Goal: Task Accomplishment & Management: Complete application form

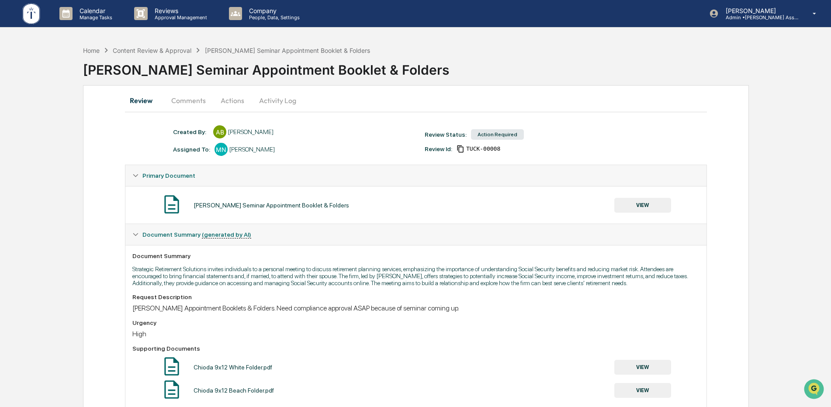
click at [233, 101] on button "Actions" at bounding box center [232, 100] width 39 height 21
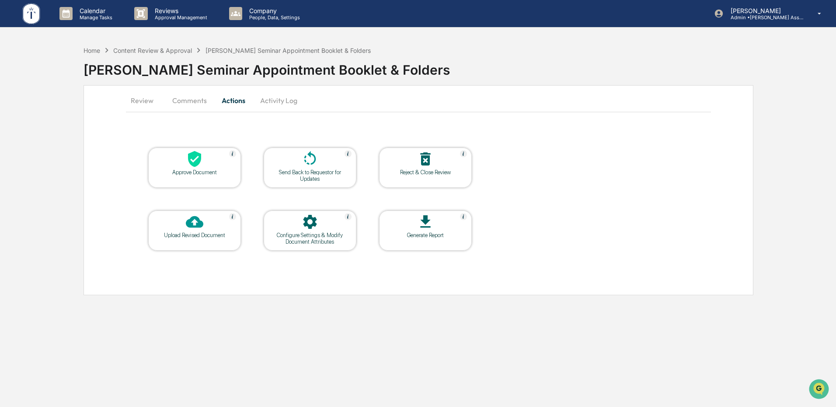
click at [189, 166] on icon at bounding box center [194, 158] width 17 height 17
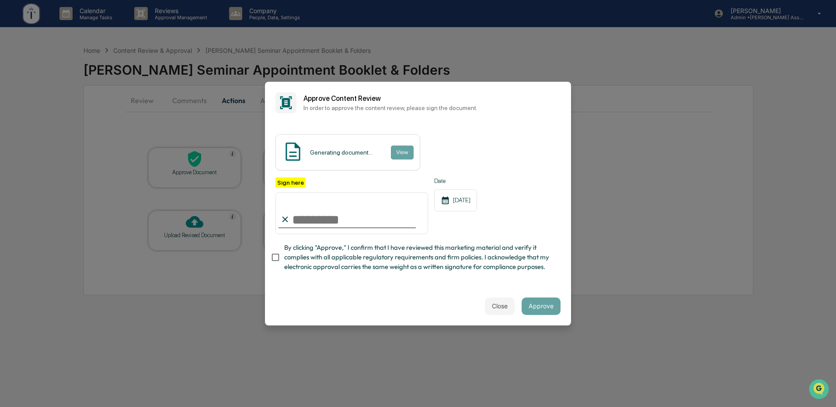
click at [329, 218] on input "Sign here" at bounding box center [351, 213] width 153 height 42
type input "**********"
click at [542, 307] on button "Approve" at bounding box center [540, 306] width 39 height 17
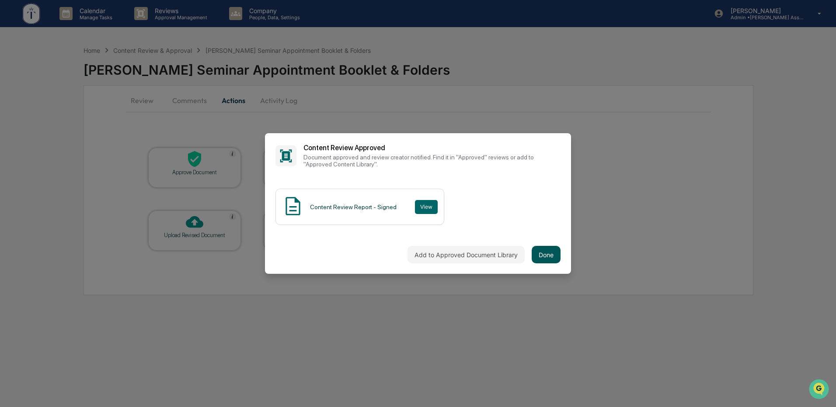
click at [552, 256] on button "Done" at bounding box center [545, 254] width 29 height 17
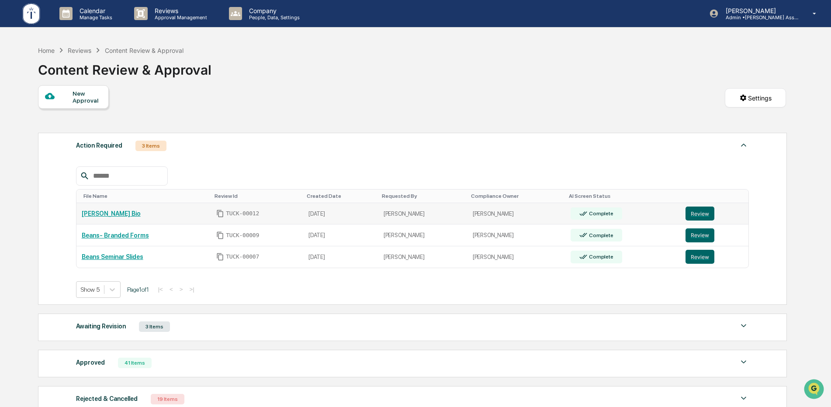
click at [105, 210] on link "[PERSON_NAME] Bio" at bounding box center [111, 213] width 59 height 7
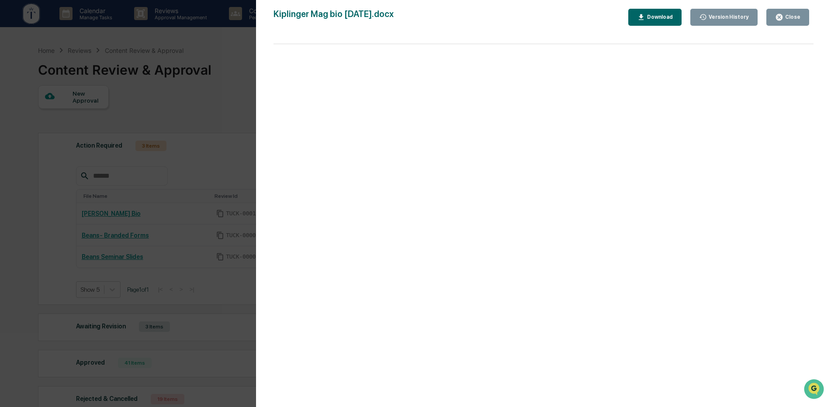
click at [794, 20] on div "Close" at bounding box center [792, 17] width 17 height 6
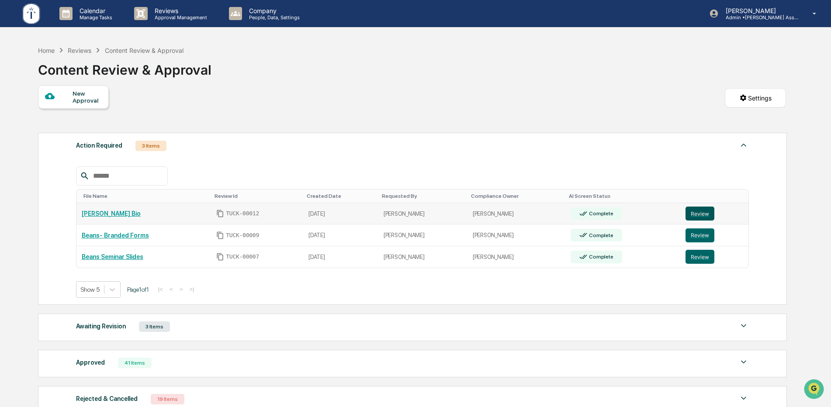
click at [697, 212] on button "Review" at bounding box center [700, 214] width 29 height 14
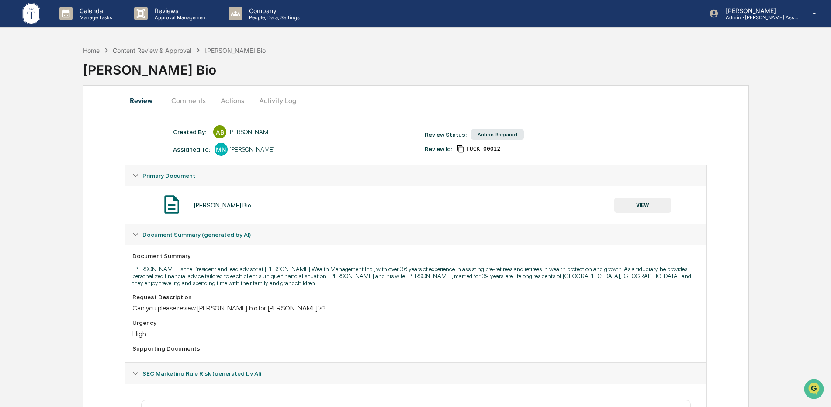
click at [223, 101] on button "Actions" at bounding box center [232, 100] width 39 height 21
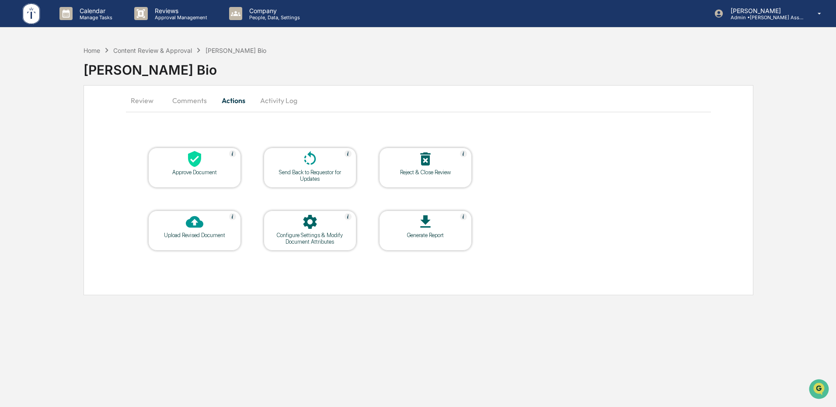
click at [195, 156] on icon at bounding box center [194, 159] width 13 height 16
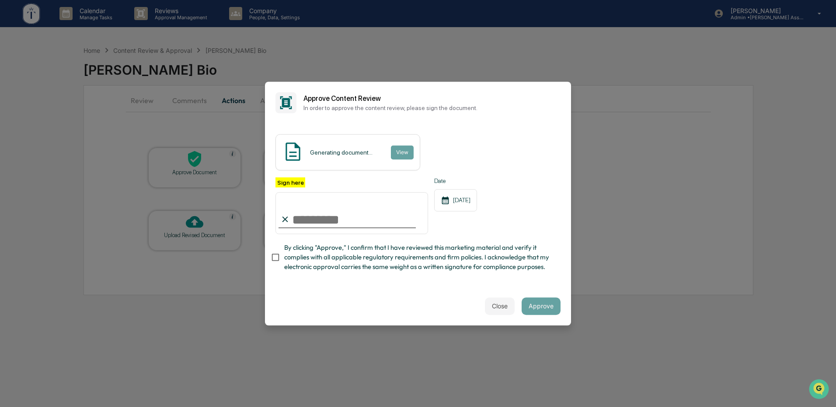
click at [356, 218] on input "Sign here" at bounding box center [351, 213] width 153 height 42
type input "**********"
click at [442, 301] on div "Close Approve" at bounding box center [418, 306] width 306 height 38
drag, startPoint x: 538, startPoint y: 308, endPoint x: 549, endPoint y: 308, distance: 10.9
click at [538, 308] on button "Approve" at bounding box center [540, 306] width 39 height 17
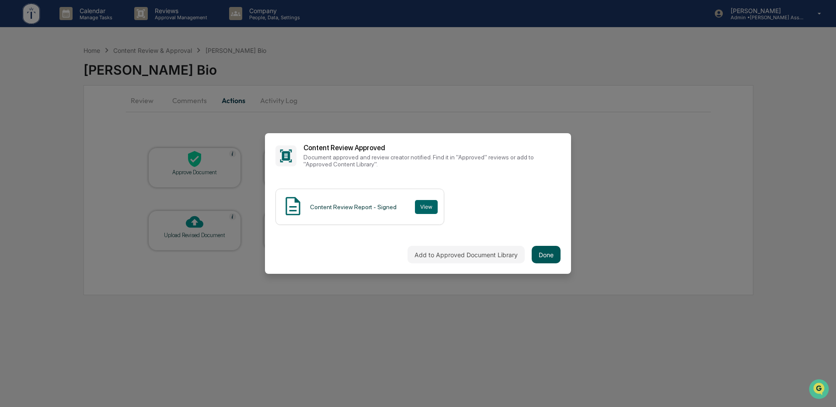
click at [552, 252] on button "Done" at bounding box center [545, 254] width 29 height 17
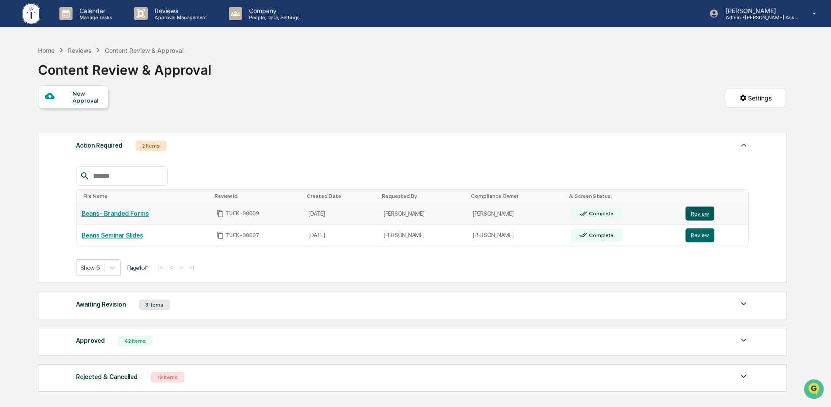
click at [704, 215] on button "Review" at bounding box center [700, 214] width 29 height 14
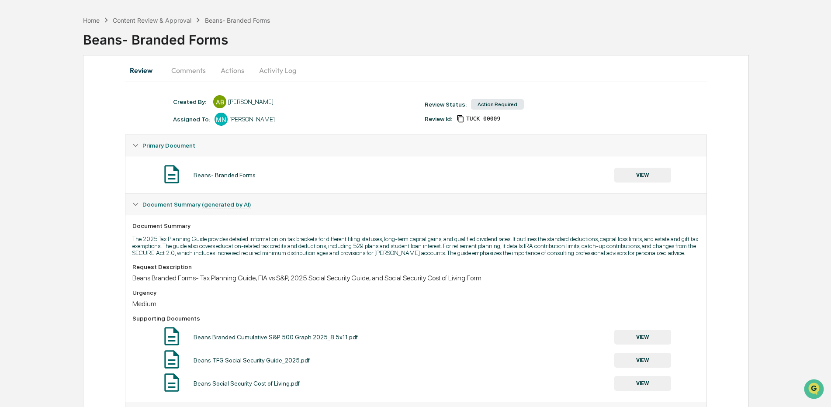
scroll to position [38, 0]
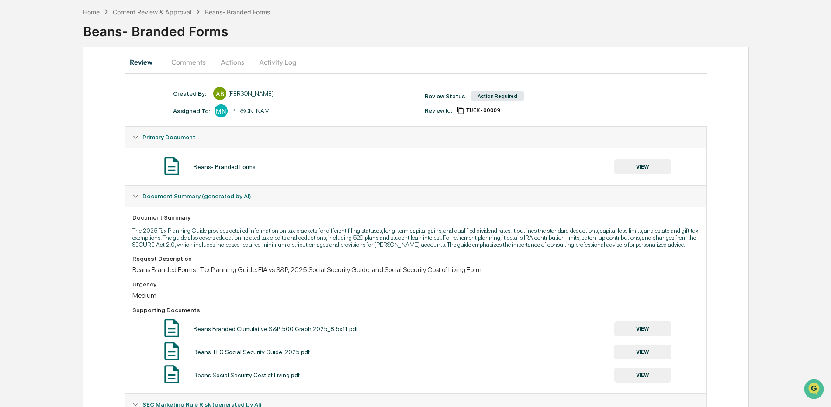
click at [640, 331] on button "VIEW" at bounding box center [642, 329] width 57 height 15
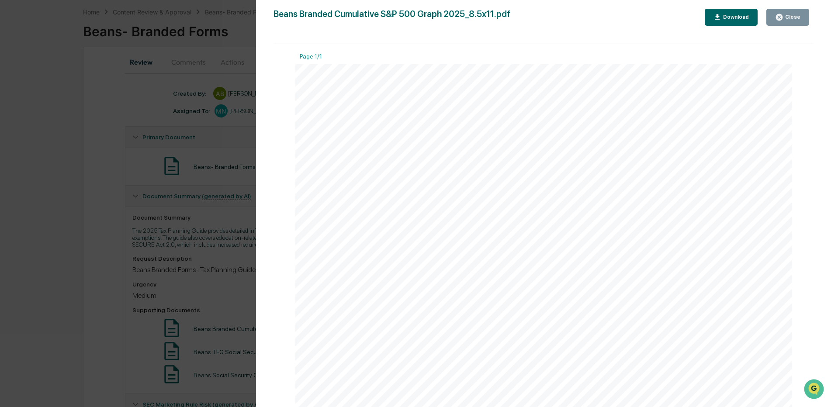
click at [794, 18] on div "Close" at bounding box center [792, 17] width 17 height 6
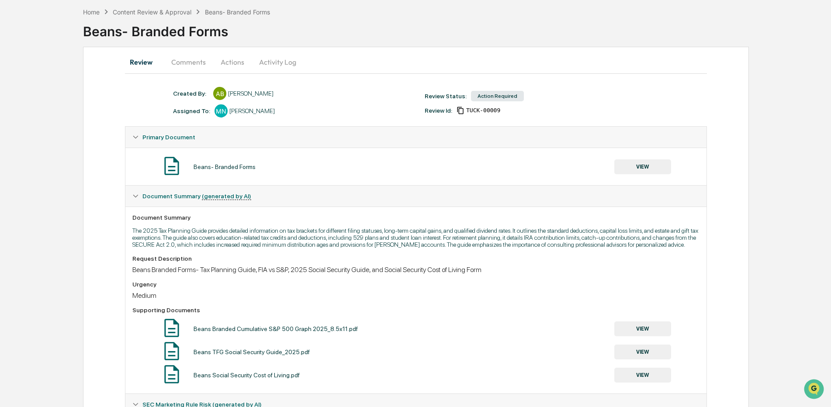
click at [649, 354] on button "VIEW" at bounding box center [642, 352] width 57 height 15
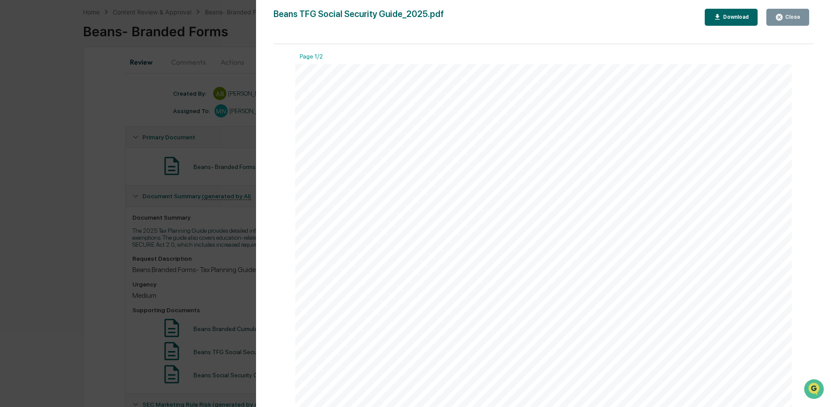
click at [783, 18] on icon "button" at bounding box center [779, 17] width 7 height 7
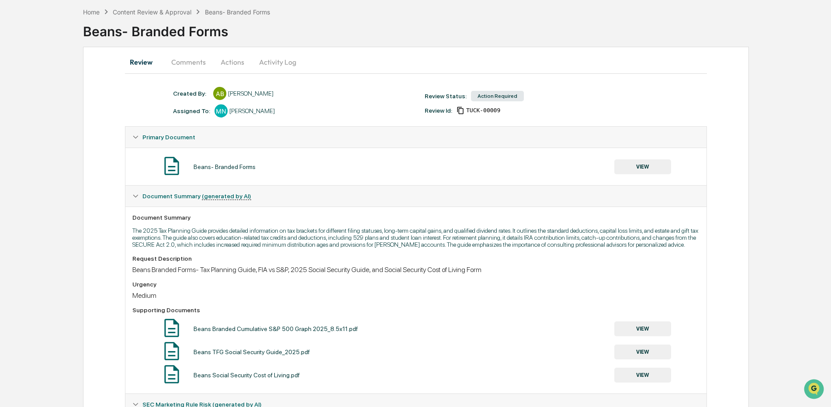
click at [649, 377] on button "VIEW" at bounding box center [642, 375] width 57 height 15
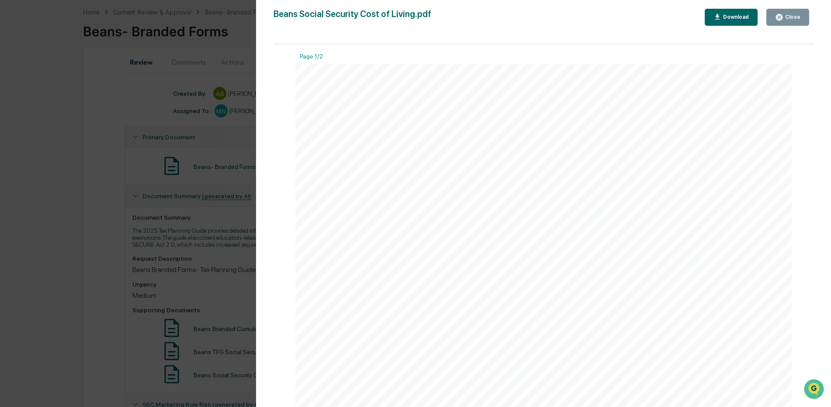
click at [786, 18] on div "Close" at bounding box center [792, 17] width 17 height 6
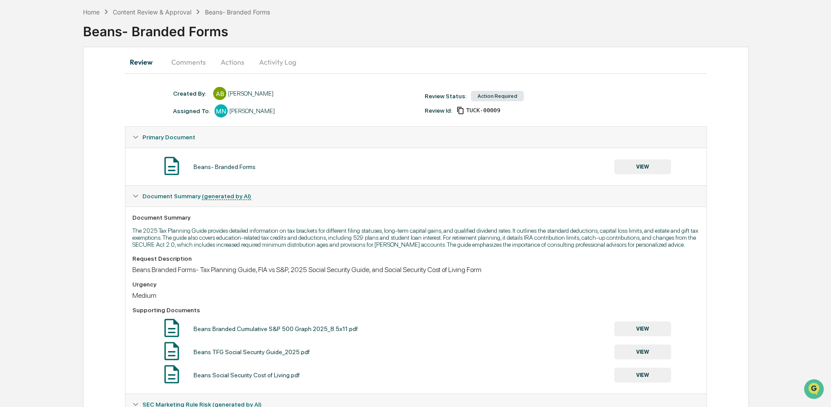
click at [236, 62] on button "Actions" at bounding box center [232, 62] width 39 height 21
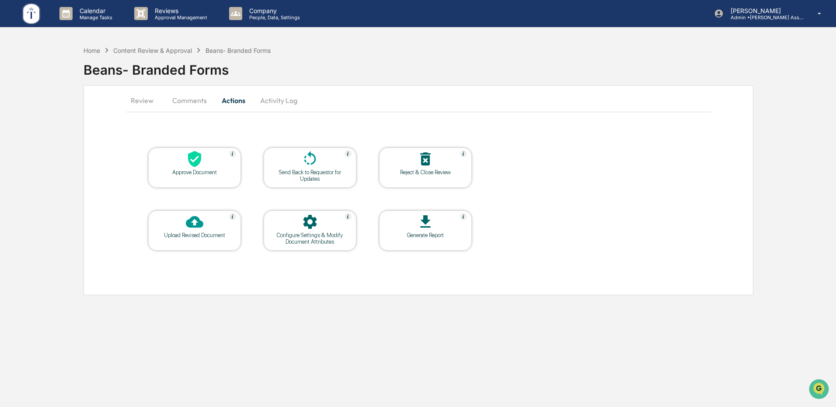
click at [207, 161] on div at bounding box center [194, 159] width 87 height 19
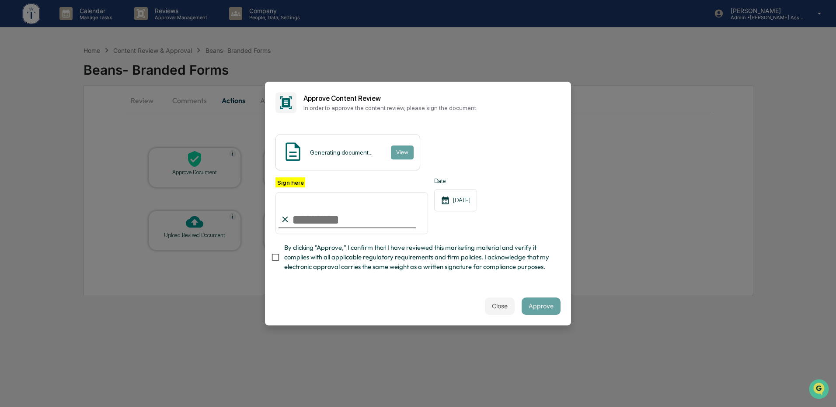
click at [302, 219] on input "Sign here" at bounding box center [351, 213] width 153 height 42
type input "**********"
click at [541, 306] on button "Approve" at bounding box center [540, 306] width 39 height 17
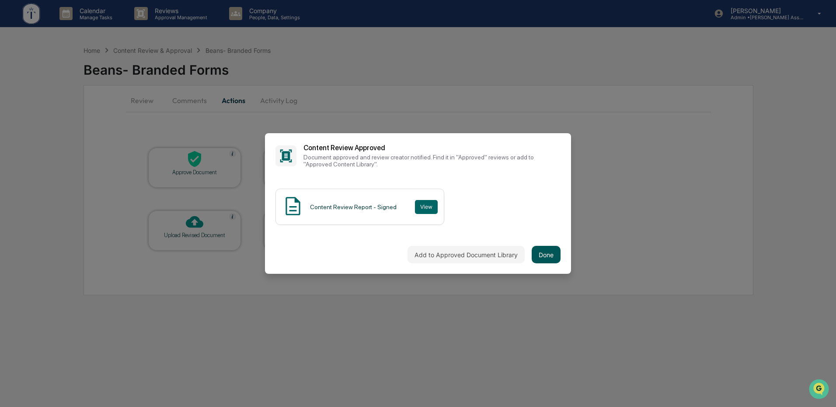
click at [544, 256] on button "Done" at bounding box center [545, 254] width 29 height 17
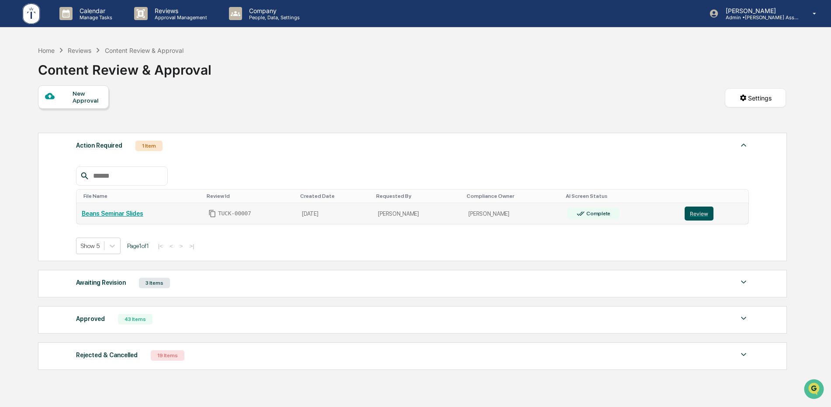
click at [697, 216] on button "Review" at bounding box center [699, 214] width 29 height 14
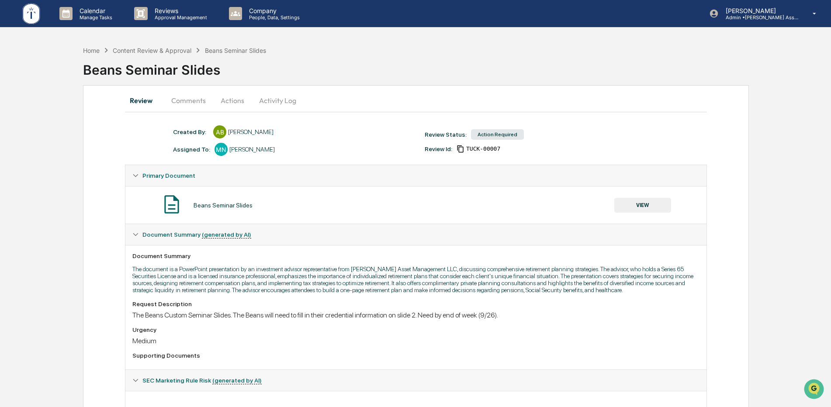
click at [636, 206] on button "VIEW" at bounding box center [642, 205] width 57 height 15
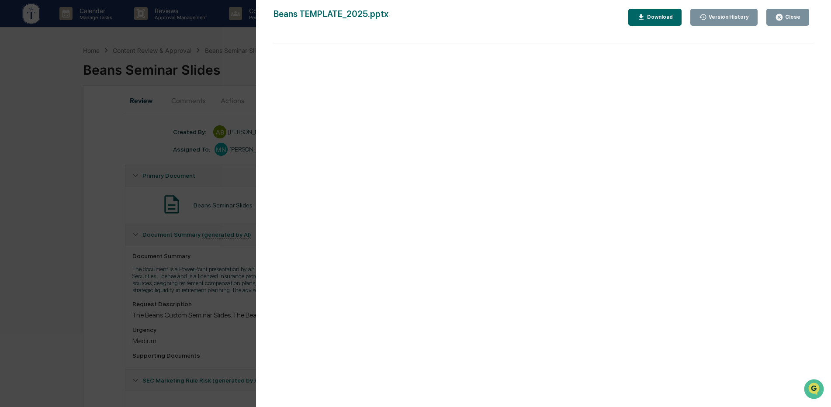
scroll to position [271, 0]
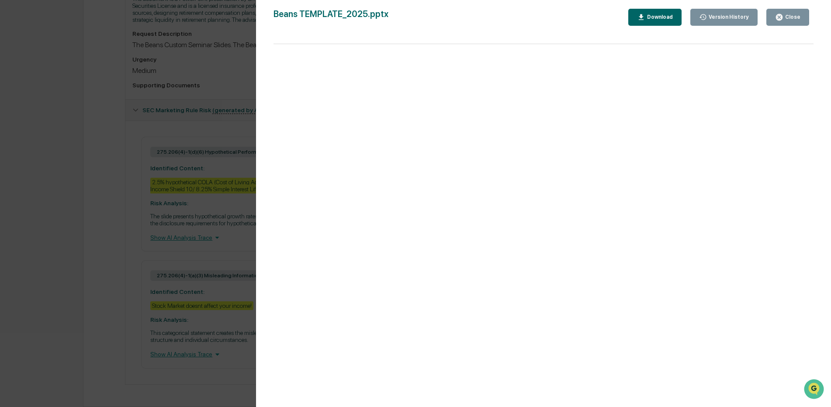
click at [785, 16] on div "Close" at bounding box center [792, 17] width 17 height 6
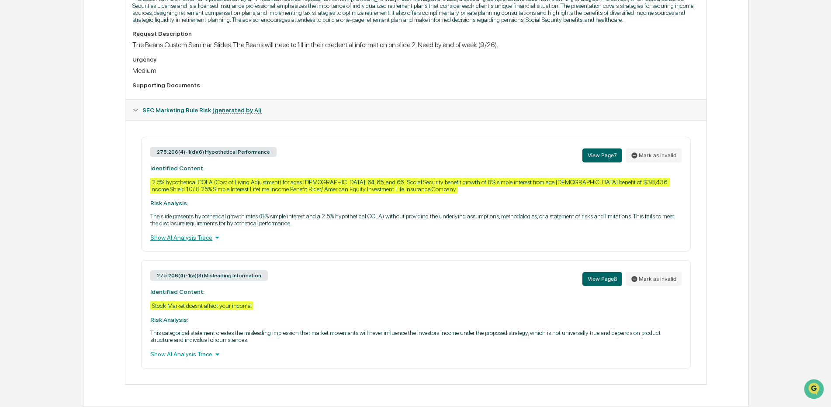
drag, startPoint x: 833, startPoint y: 205, endPoint x: 3, endPoint y: 0, distance: 855.4
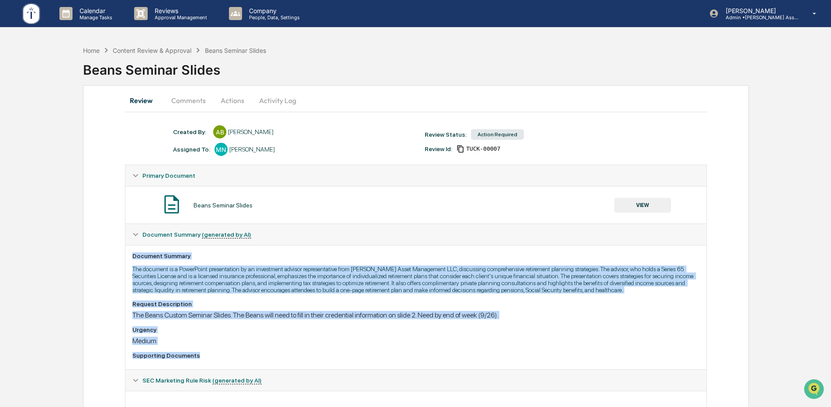
drag, startPoint x: 830, startPoint y: 232, endPoint x: 814, endPoint y: 355, distance: 123.9
click at [814, 355] on div "Home Content Review & Approval Beans Seminar Slides Beans Seminar Slides Review…" at bounding box center [415, 360] width 831 height 636
drag, startPoint x: 814, startPoint y: 355, endPoint x: 799, endPoint y: 350, distance: 15.3
click at [799, 353] on div "Home Content Review & Approval Beans Seminar Slides Beans Seminar Slides Review…" at bounding box center [415, 360] width 831 height 636
click at [644, 205] on button "VIEW" at bounding box center [642, 205] width 57 height 15
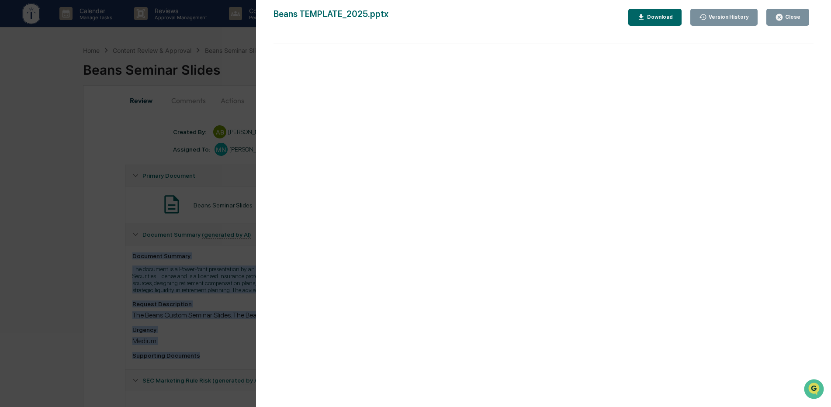
click at [788, 16] on div "Close" at bounding box center [792, 17] width 17 height 6
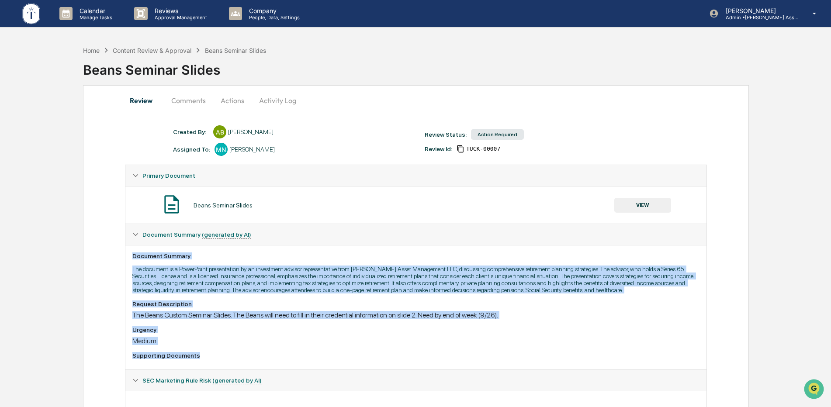
click at [190, 101] on button "Comments" at bounding box center [188, 100] width 49 height 21
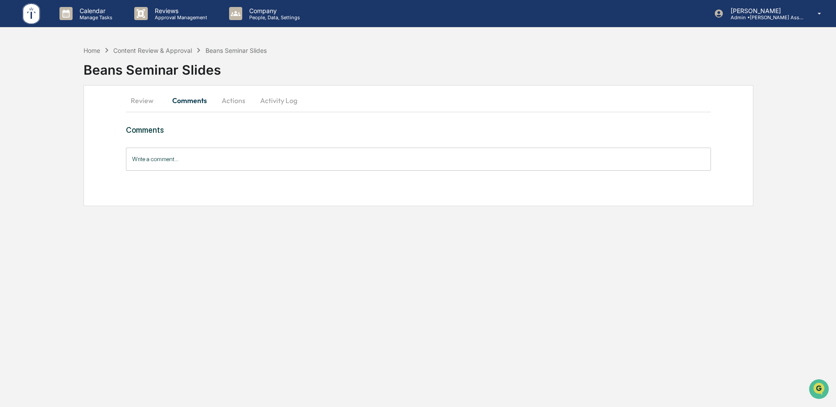
click at [239, 98] on button "Actions" at bounding box center [233, 100] width 39 height 21
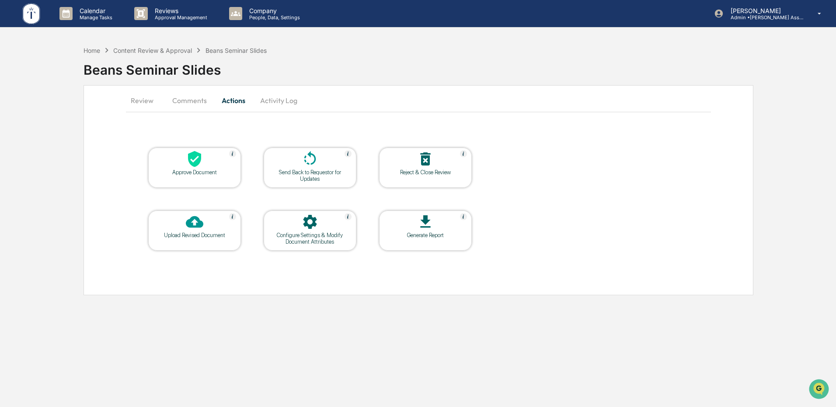
click at [309, 158] on icon at bounding box center [309, 158] width 17 height 17
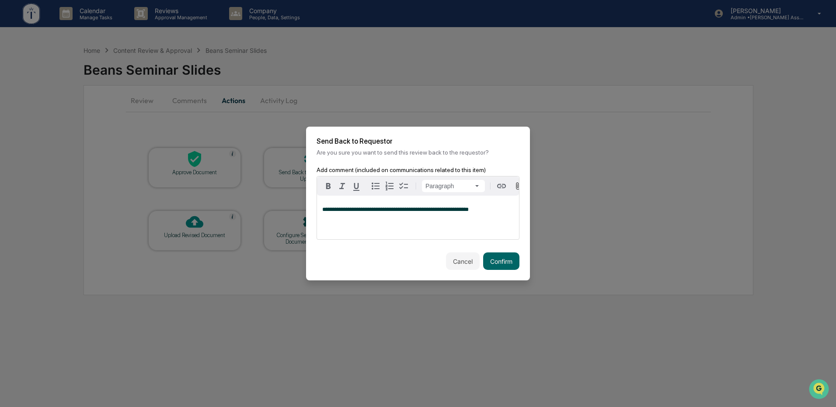
click at [475, 211] on p "**********" at bounding box center [417, 210] width 191 height 6
click at [493, 262] on button "Confirm" at bounding box center [501, 261] width 36 height 17
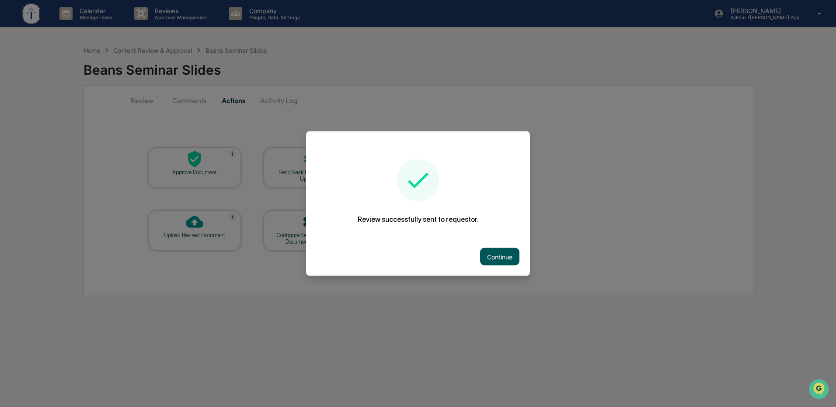
click at [498, 260] on button "Continue" at bounding box center [499, 256] width 39 height 17
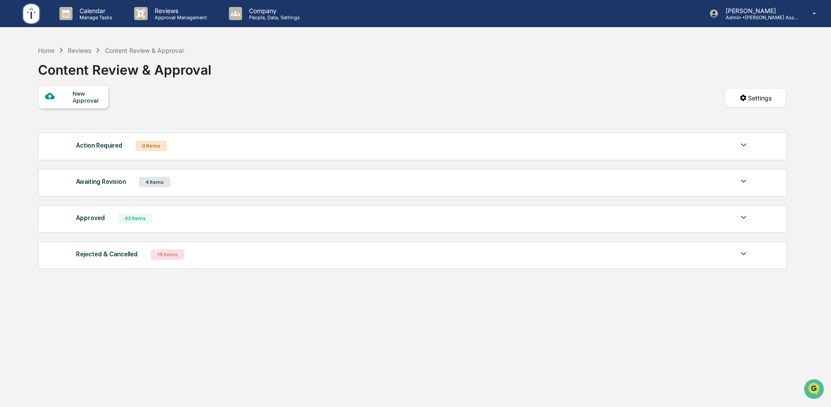
click at [744, 179] on img at bounding box center [744, 181] width 10 height 10
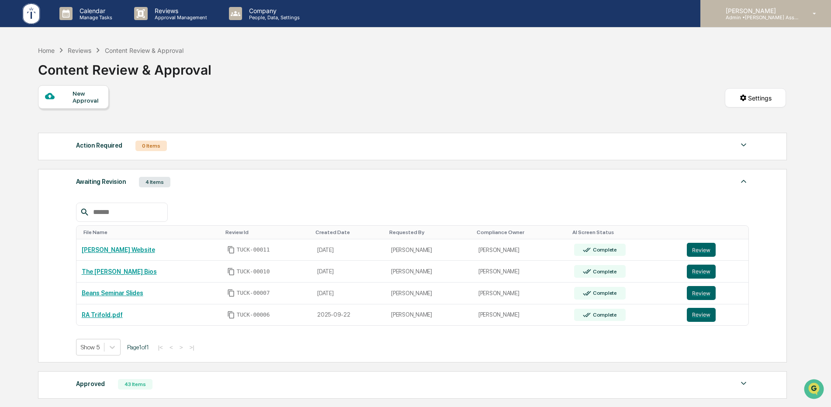
click at [813, 11] on icon at bounding box center [814, 14] width 15 height 8
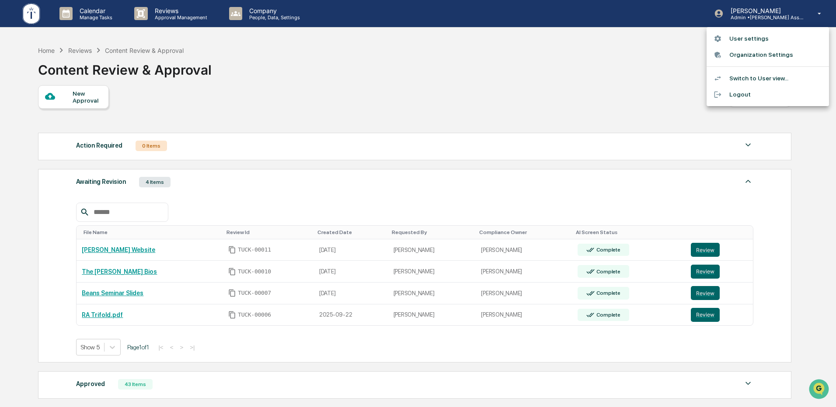
click at [734, 94] on li "Logout" at bounding box center [767, 95] width 122 height 16
